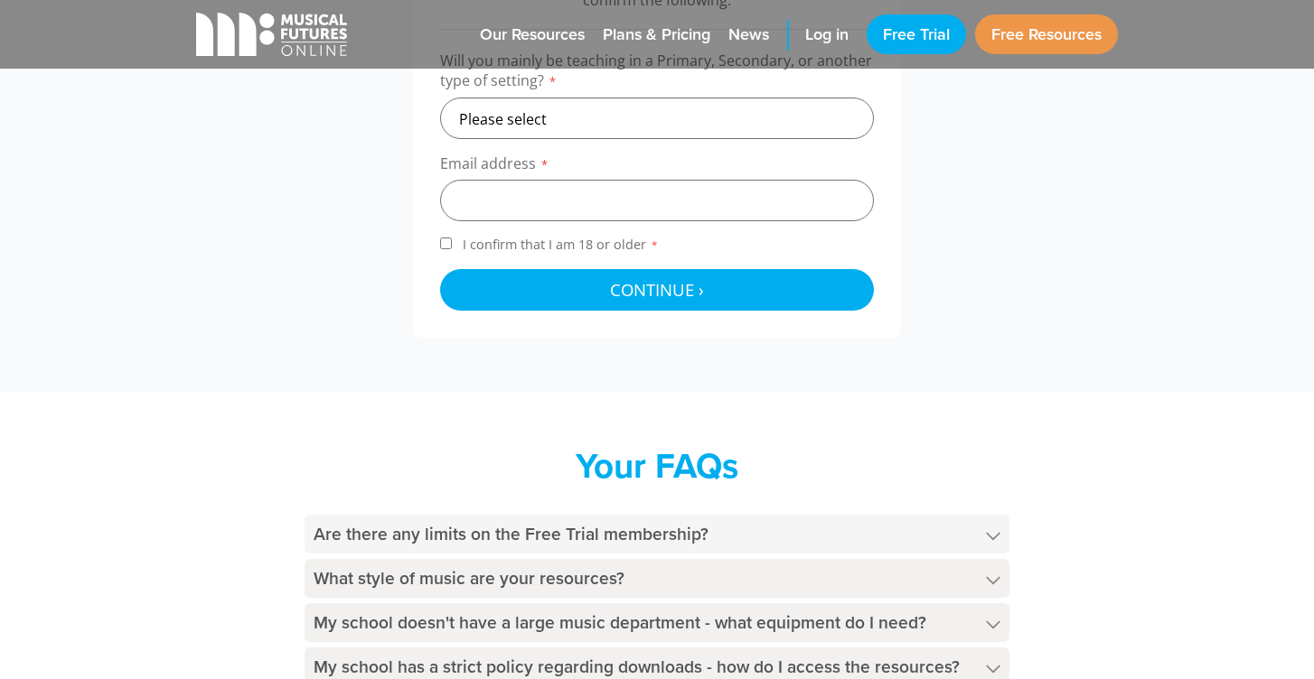
scroll to position [710, 0]
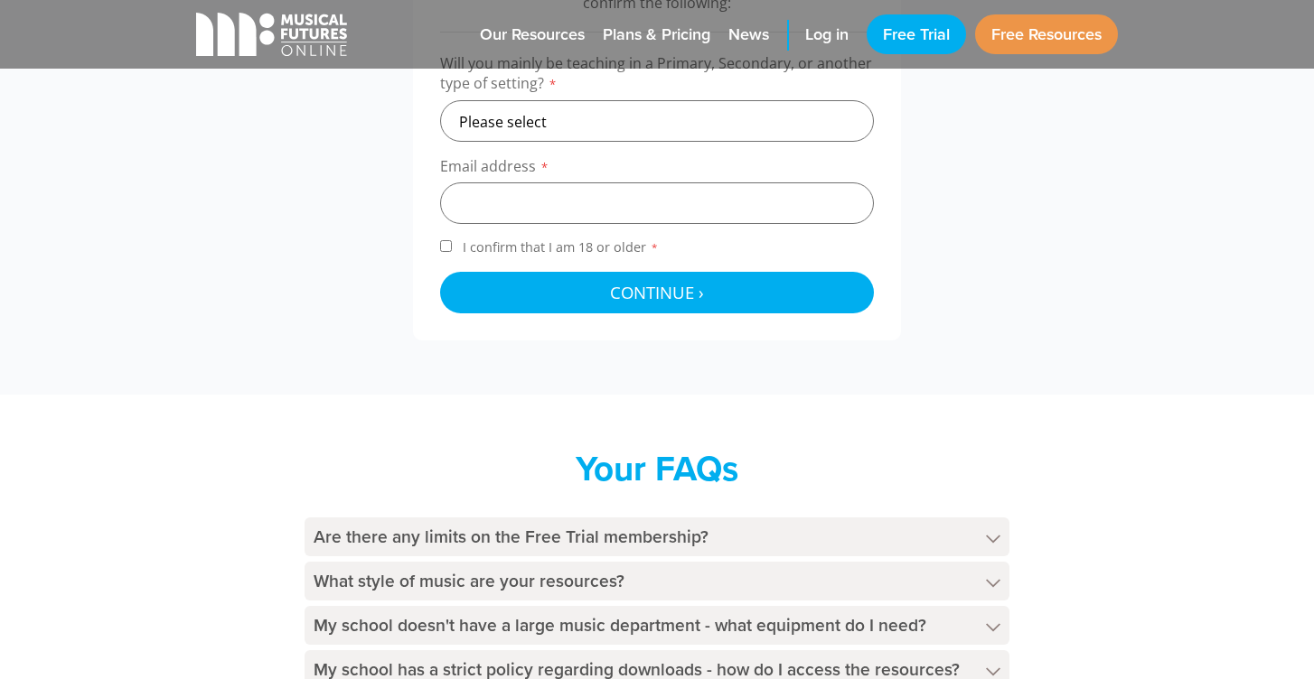
click at [444, 246] on input "I confirm that I am 18 or older *" at bounding box center [446, 246] width 12 height 12
checkbox input "true"
select select "other"
click at [528, 193] on input "email" at bounding box center [657, 203] width 434 height 42
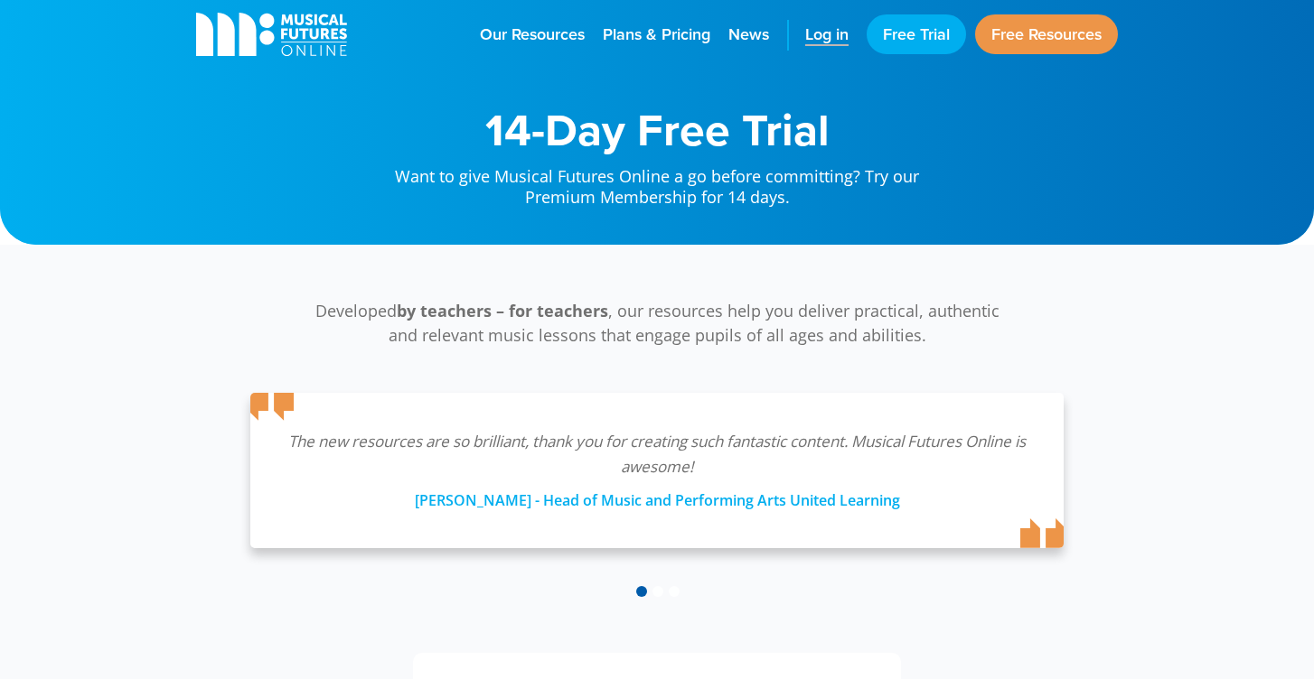
scroll to position [0, 0]
click at [657, 41] on span "Plans & Pricing" at bounding box center [657, 35] width 108 height 22
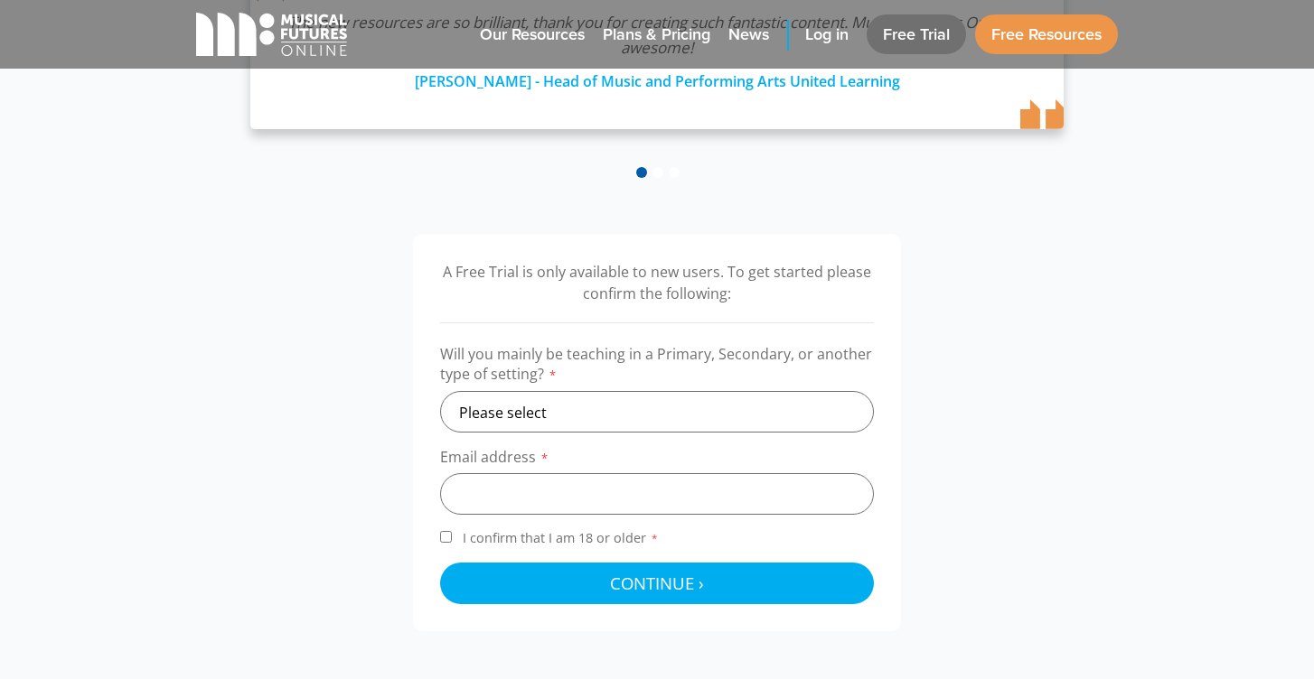
scroll to position [437, 0]
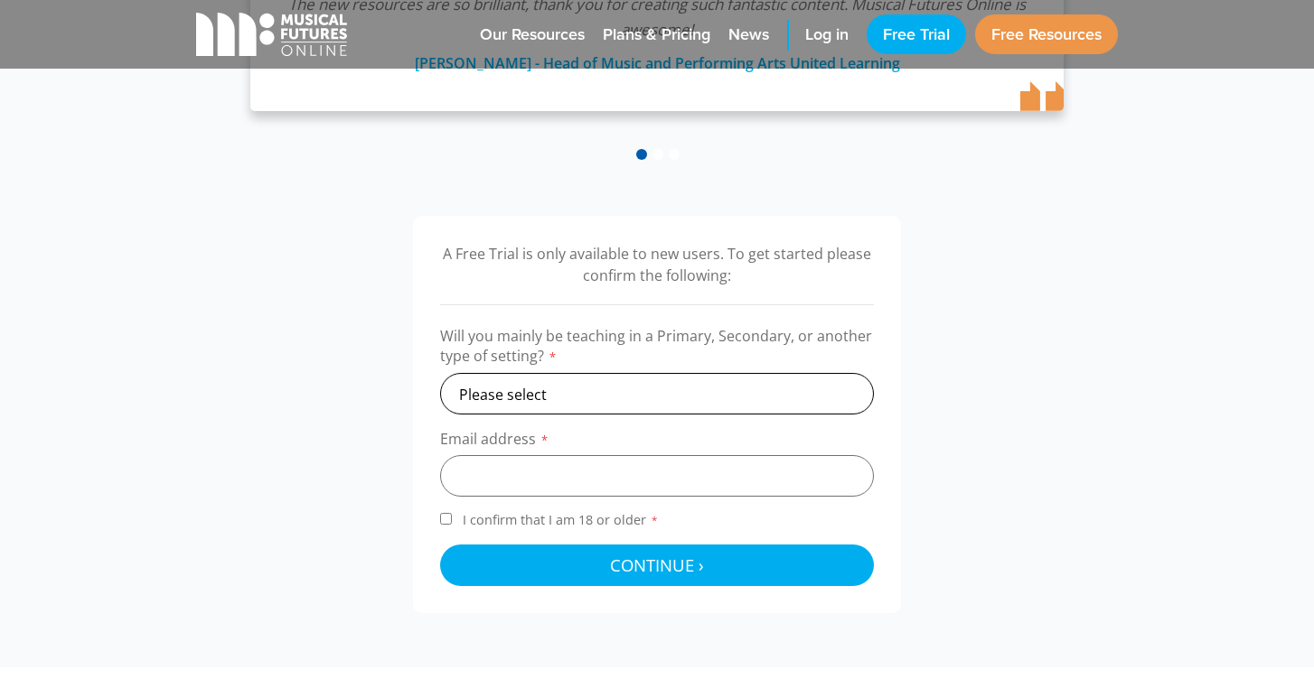
select select "other"
click at [454, 516] on label "I confirm that I am 18 or older *" at bounding box center [657, 523] width 434 height 24
click at [452, 516] on input "I confirm that I am 18 or older *" at bounding box center [446, 519] width 12 height 12
checkbox input "true"
click at [517, 462] on input "email" at bounding box center [657, 476] width 434 height 42
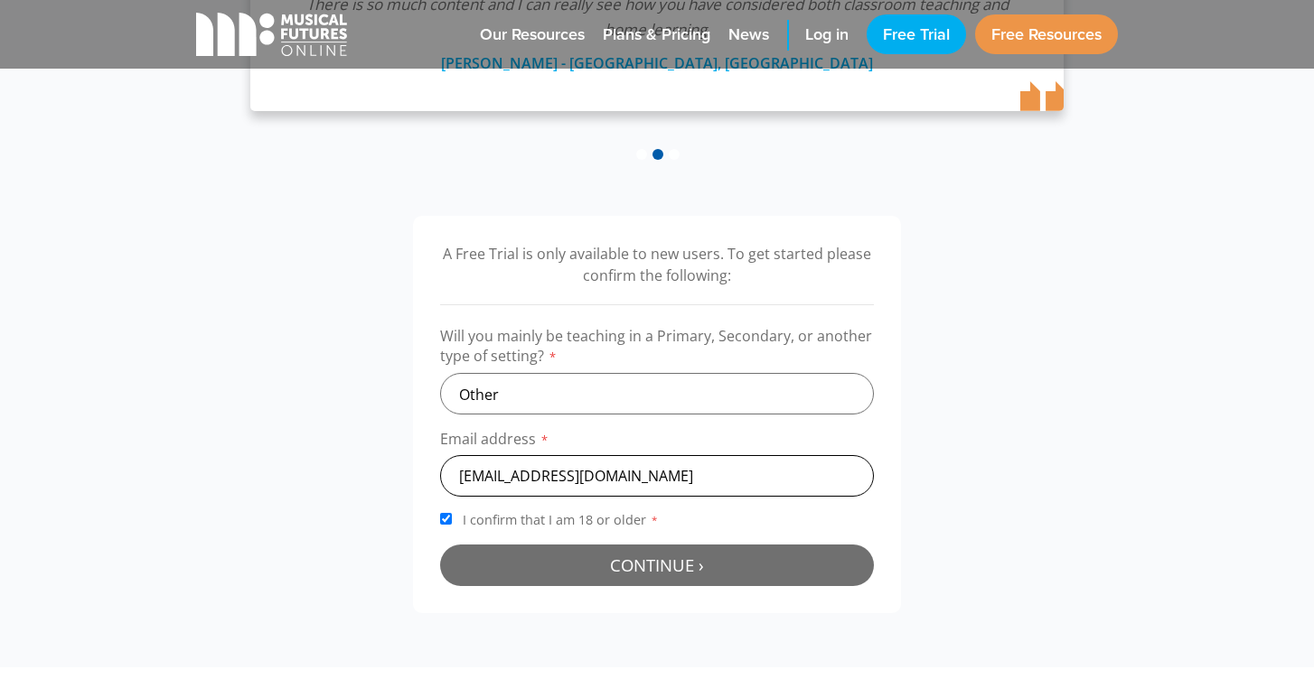
type input "jaxen2609@outlook.com"
click at [506, 554] on button "Continue › Checking your details..." at bounding box center [657, 566] width 434 height 42
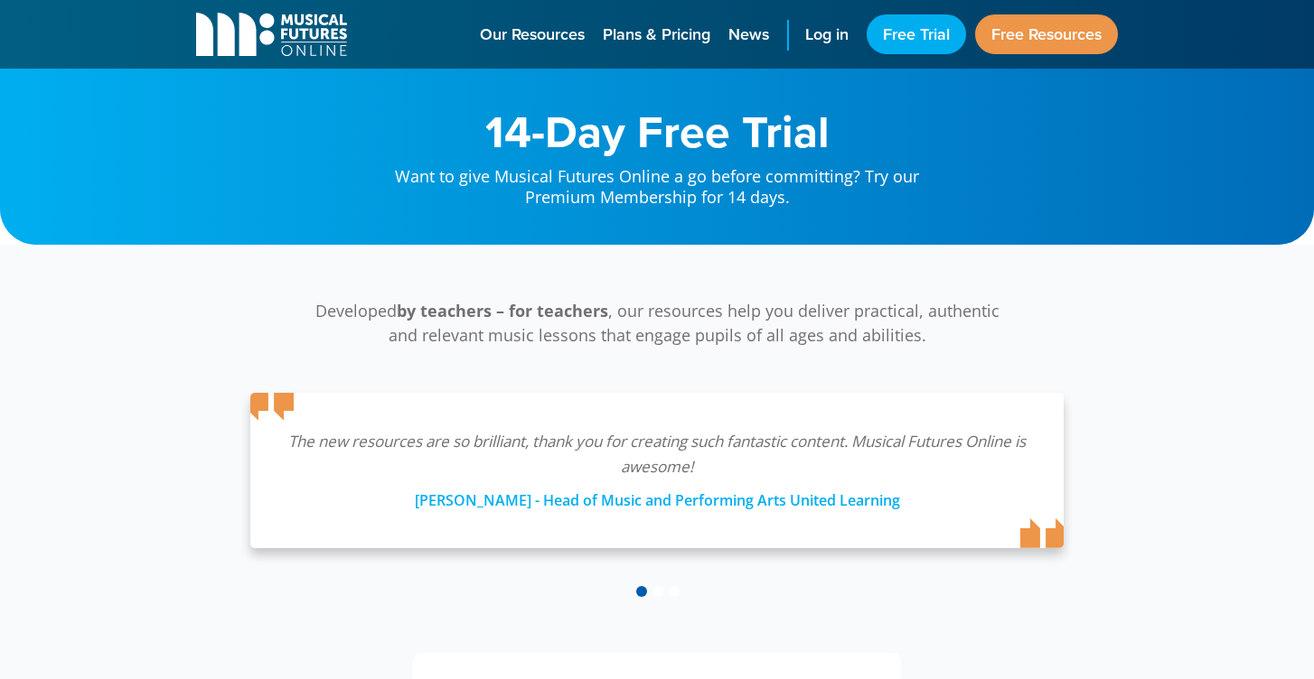
scroll to position [580, 0]
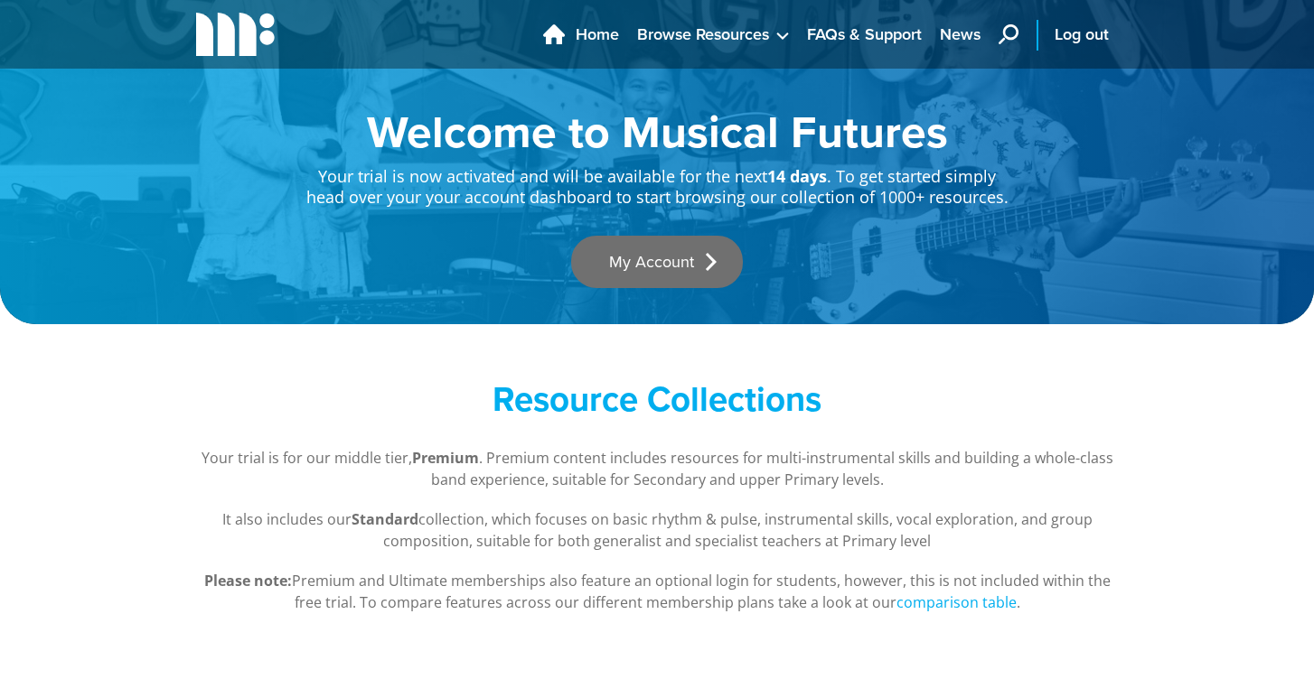
click at [639, 266] on link "My Account" at bounding box center [657, 262] width 172 height 52
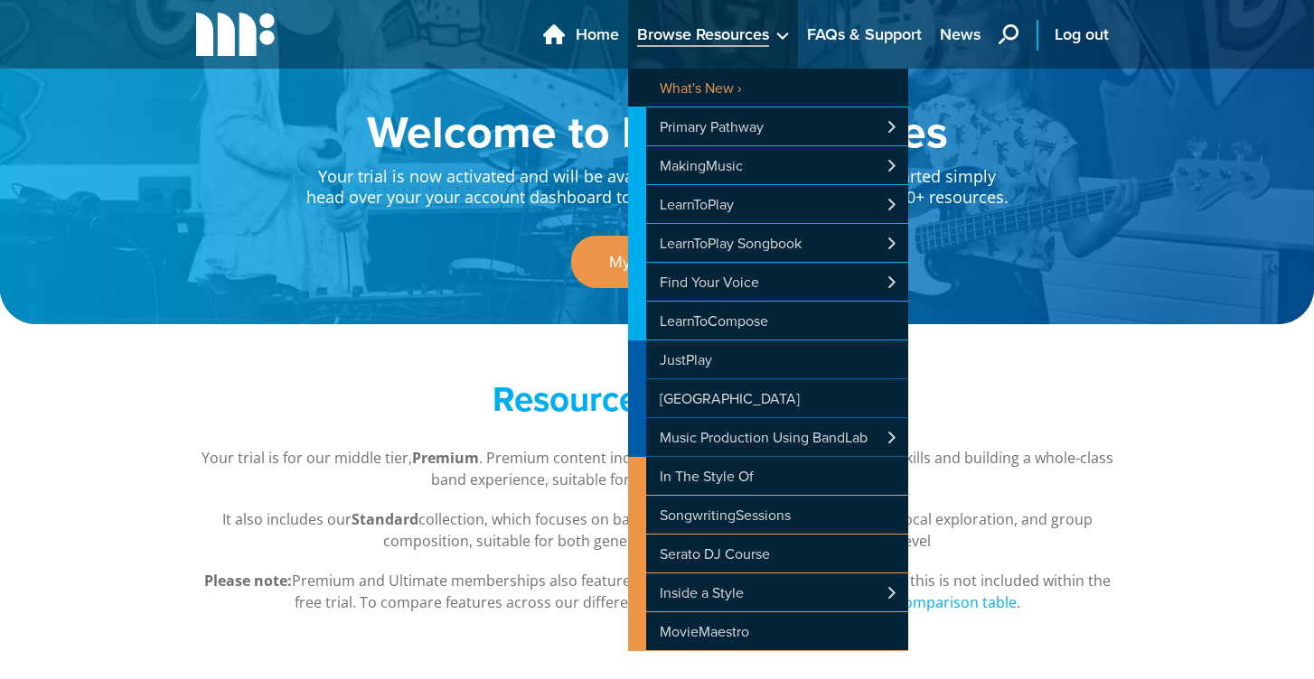
click at [680, 44] on span "Browse Resources" at bounding box center [703, 35] width 132 height 24
click at [686, 355] on link "JustPlay" at bounding box center [768, 360] width 280 height 38
click at [687, 367] on link "JustPlay" at bounding box center [768, 360] width 280 height 38
click at [688, 363] on link "JustPlay" at bounding box center [768, 360] width 280 height 38
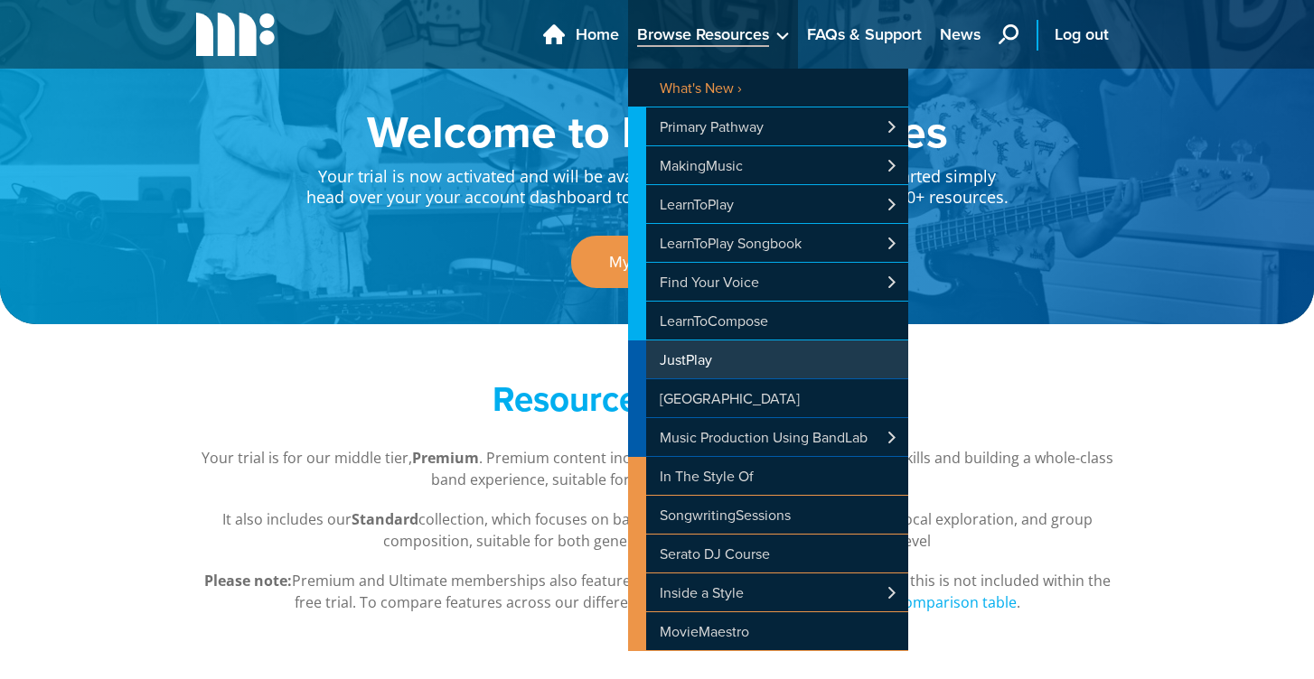
click at [688, 363] on link "JustPlay" at bounding box center [768, 360] width 280 height 38
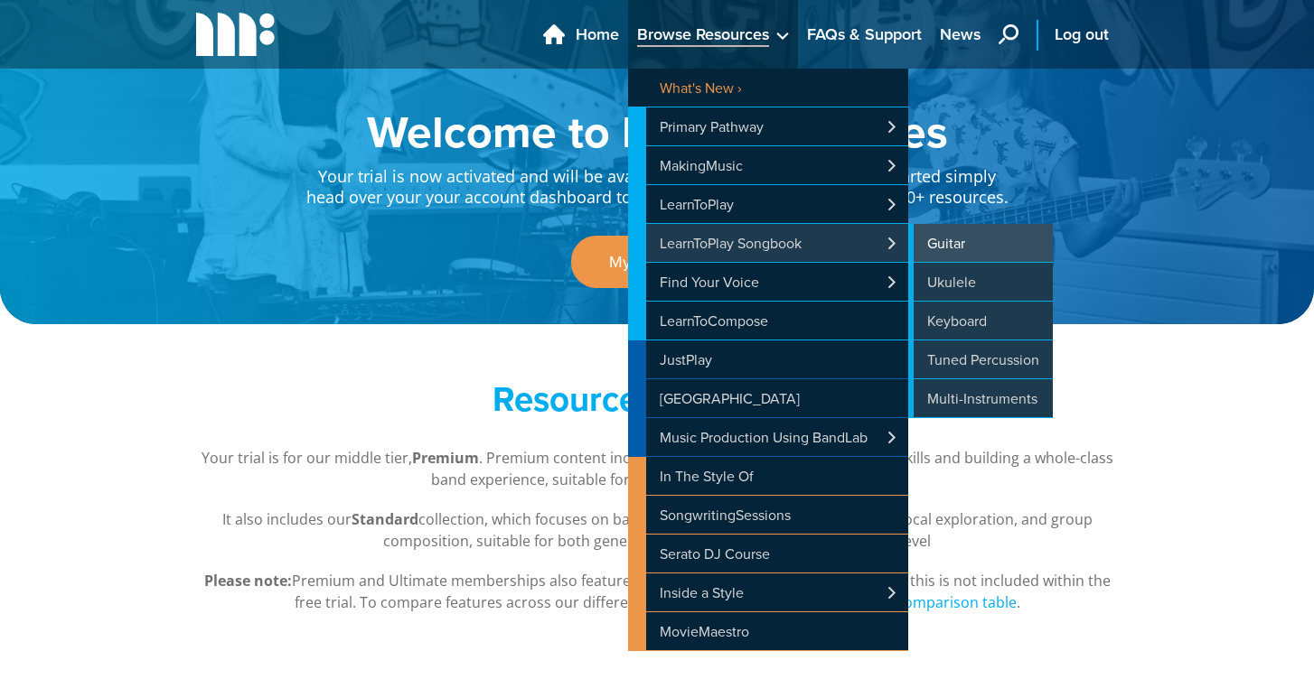
click at [923, 241] on link "Guitar" at bounding box center [980, 243] width 145 height 38
click at [941, 244] on link "Guitar" at bounding box center [980, 243] width 145 height 38
click at [926, 244] on link "Guitar" at bounding box center [980, 243] width 145 height 38
